Goal: Transaction & Acquisition: Book appointment/travel/reservation

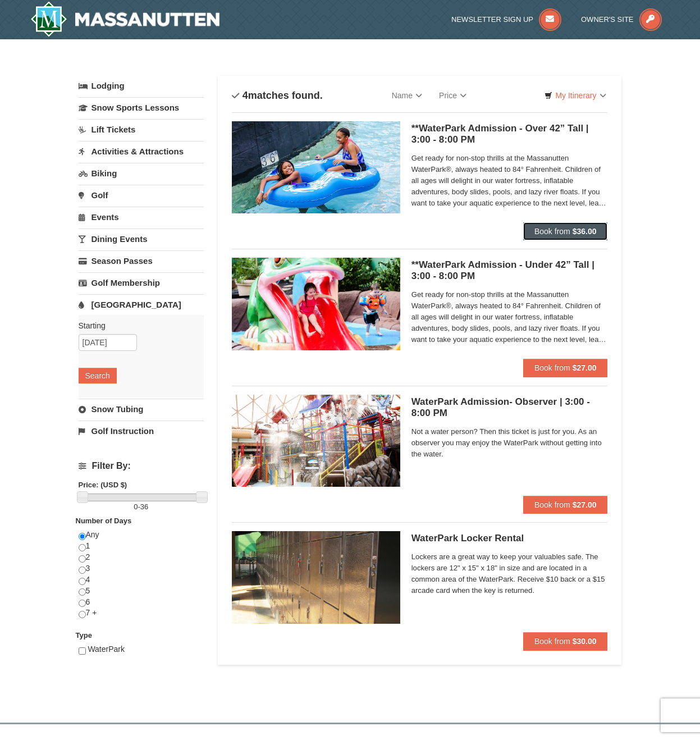
click at [573, 231] on button "Book from $36.00" at bounding box center [565, 231] width 85 height 18
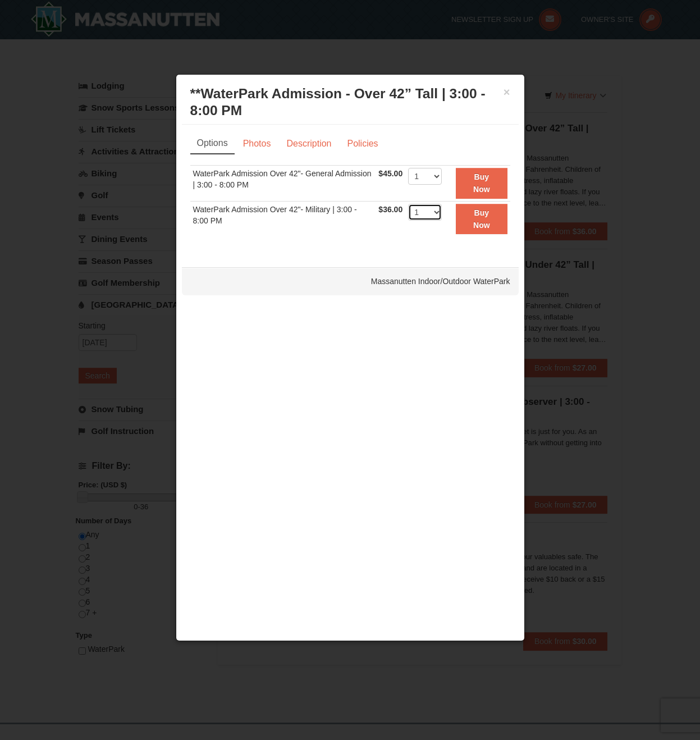
click at [435, 214] on select "1 2 3 4 5 6 7 8 9 10 11 12 13 14 15 16 17 18 19 20 21 22" at bounding box center [425, 212] width 34 height 17
select select "4"
click at [408, 204] on select "1 2 3 4 5 6 7 8 9 10 11 12 13 14 15 16 17 18 19 20 21 22" at bounding box center [425, 212] width 34 height 17
click at [472, 218] on button "Buy Now" at bounding box center [481, 219] width 51 height 31
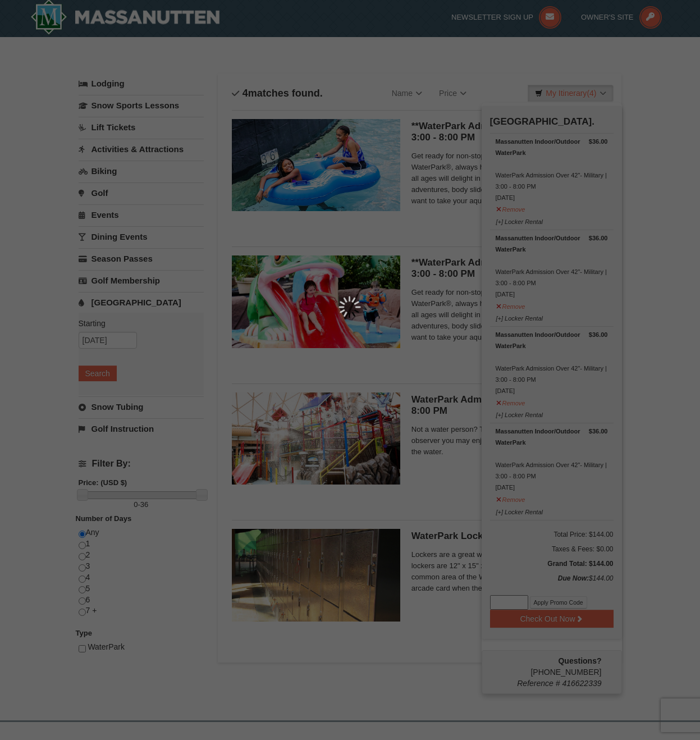
scroll to position [3, 0]
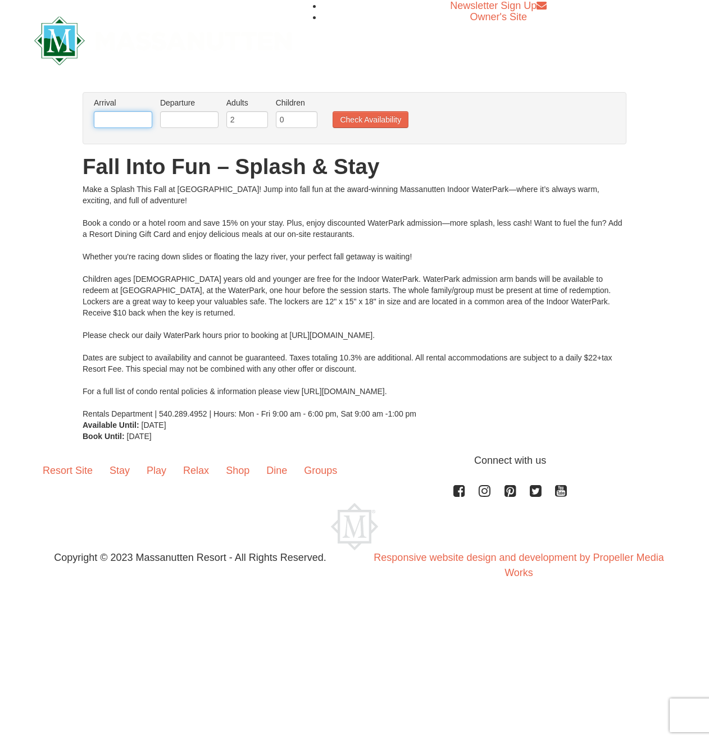
click at [115, 120] on input "text" at bounding box center [123, 119] width 58 height 17
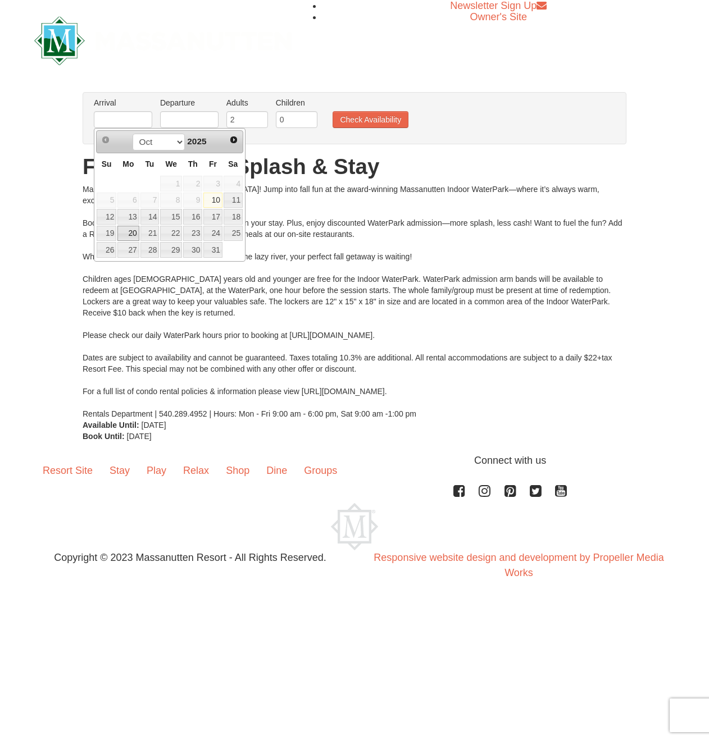
click at [131, 234] on link "20" at bounding box center [127, 234] width 21 height 16
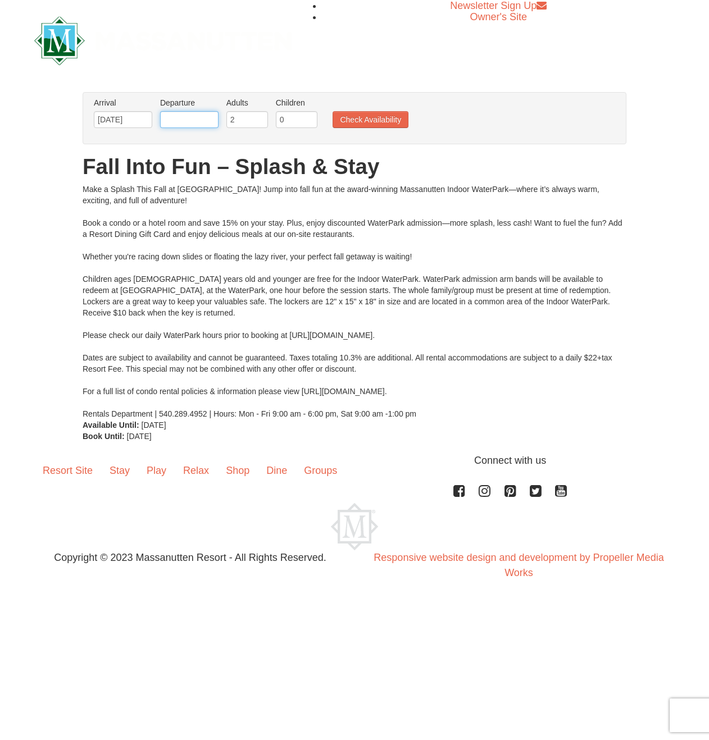
click at [199, 121] on input "text" at bounding box center [189, 119] width 58 height 17
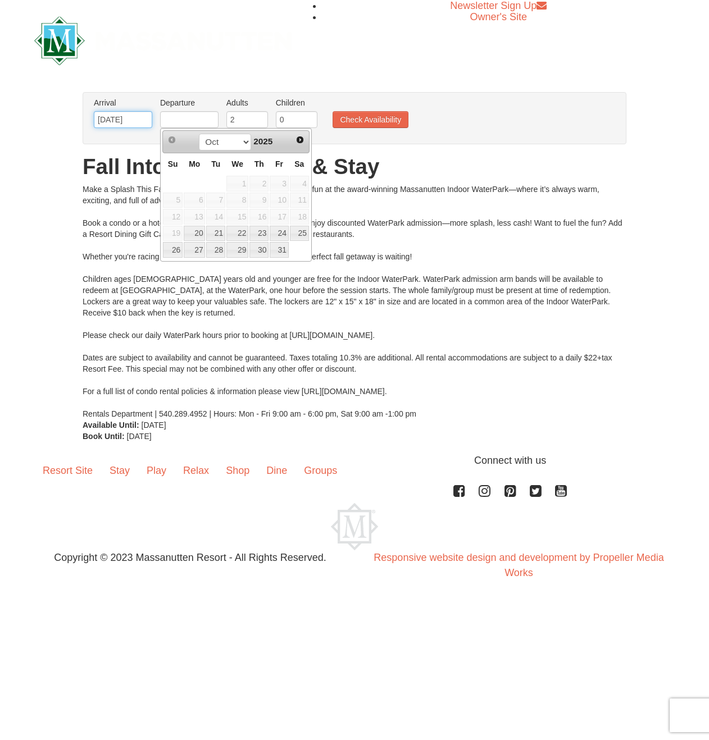
click at [128, 121] on input "[DATE]" at bounding box center [123, 119] width 58 height 17
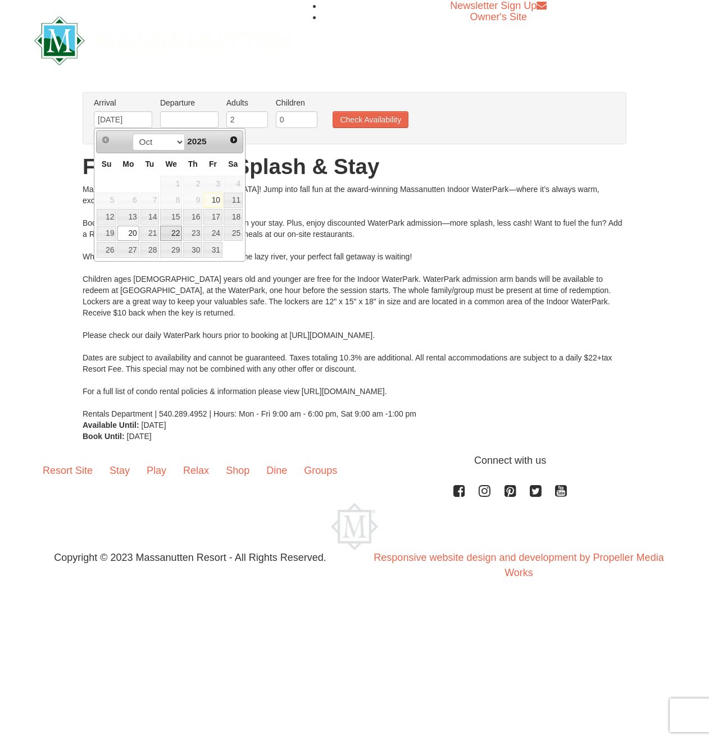
click at [176, 235] on link "22" at bounding box center [171, 234] width 22 height 16
type input "[DATE]"
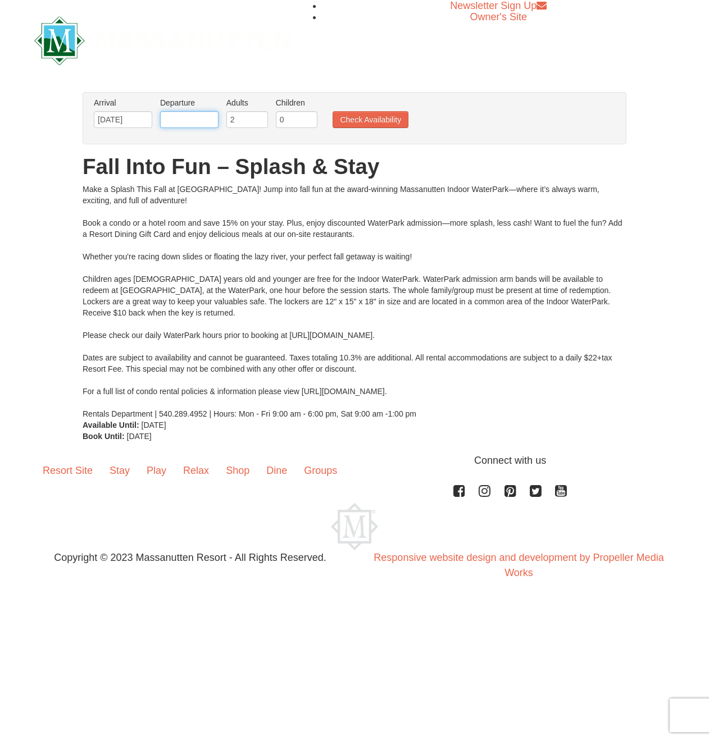
click at [199, 116] on input "text" at bounding box center [189, 119] width 58 height 17
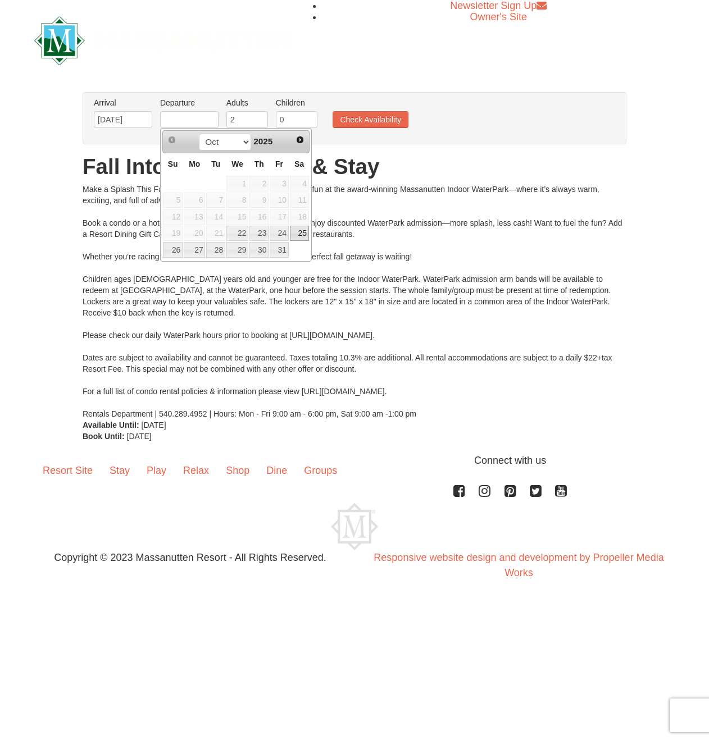
click at [299, 234] on link "25" at bounding box center [299, 234] width 19 height 16
type input "[DATE]"
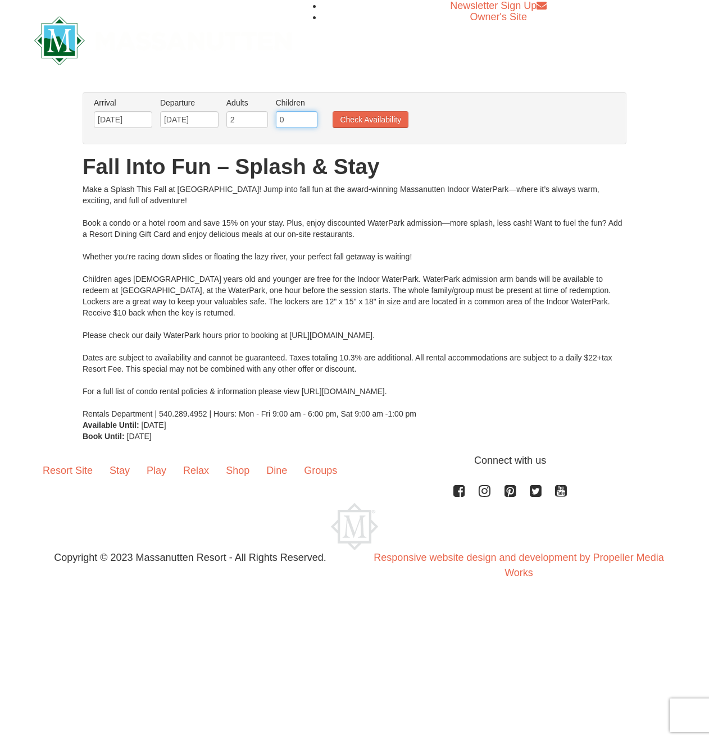
click at [280, 120] on input "0" at bounding box center [297, 119] width 42 height 17
click at [306, 126] on input "0" at bounding box center [297, 119] width 42 height 17
click at [308, 124] on input "0" at bounding box center [297, 119] width 42 height 17
type input "2"
click at [383, 122] on button "Check Availability" at bounding box center [370, 119] width 76 height 17
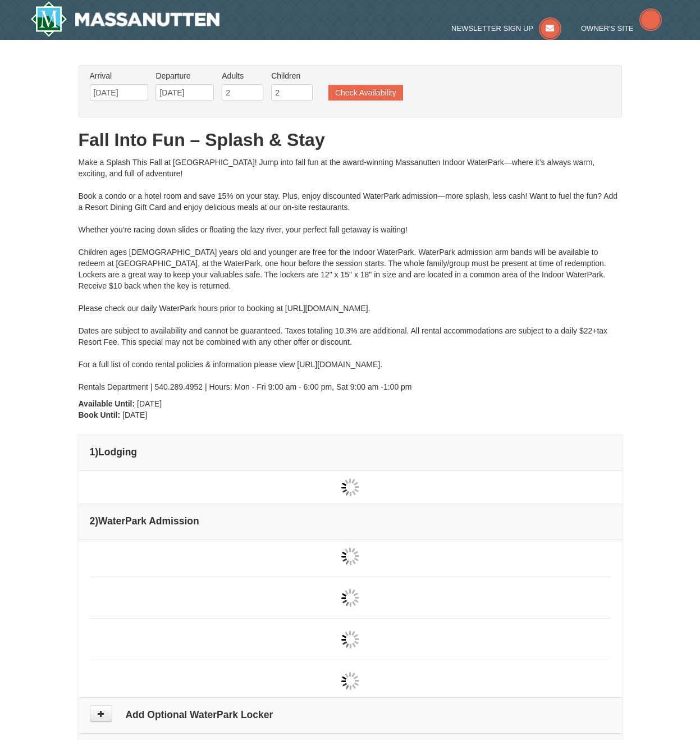
type input "[DATE]"
type input "10/23/2025"
type input "[DATE]"
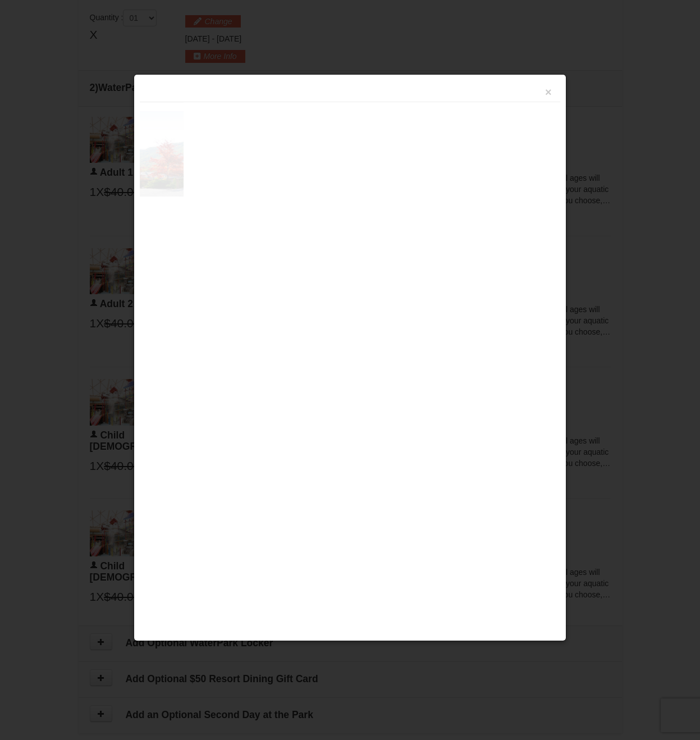
scroll to position [478, 0]
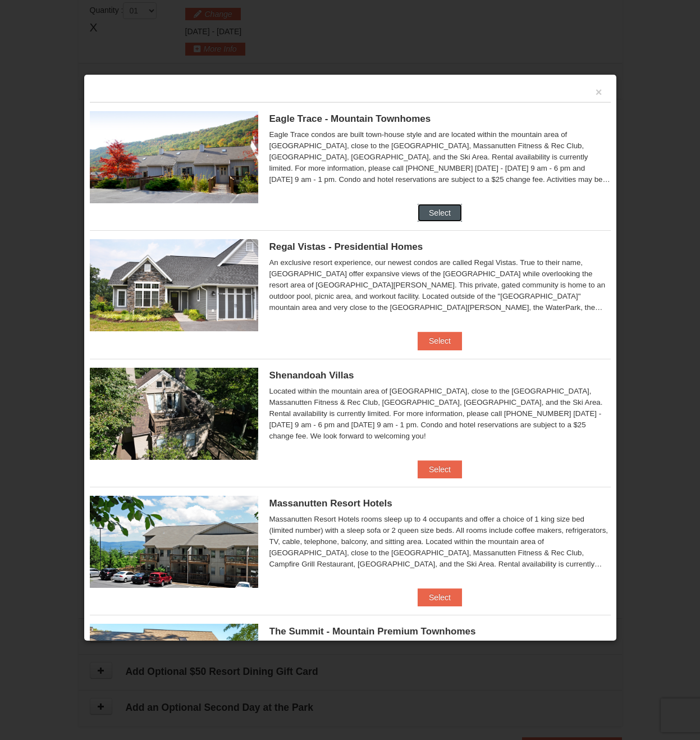
click at [433, 212] on button "Select" at bounding box center [440, 213] width 44 height 18
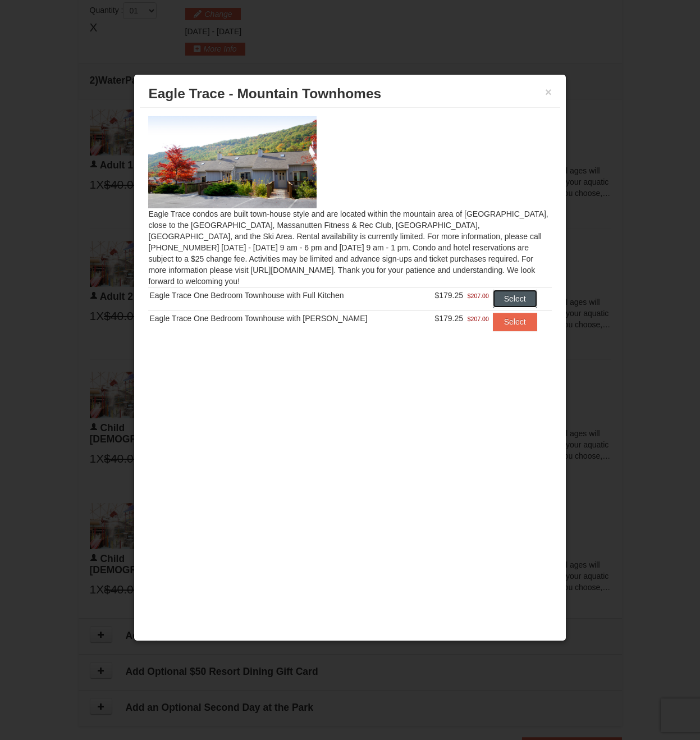
click at [512, 290] on button "Select" at bounding box center [515, 299] width 44 height 18
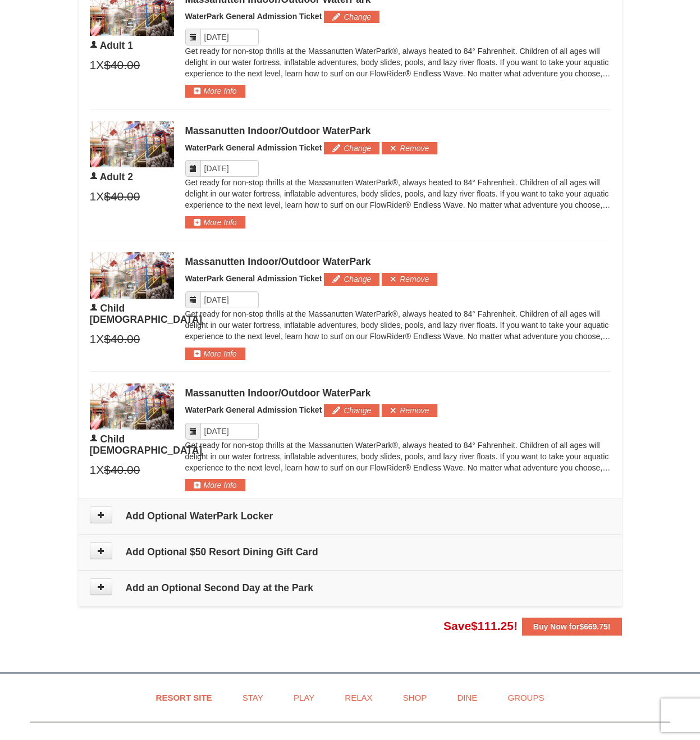
scroll to position [703, 0]
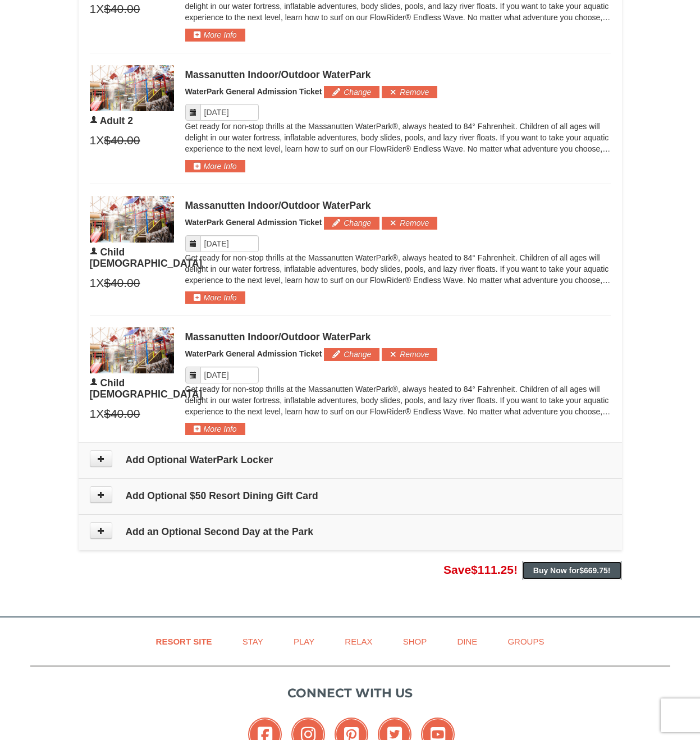
click at [561, 572] on strong "Buy Now for $669.75 !" at bounding box center [571, 570] width 77 height 9
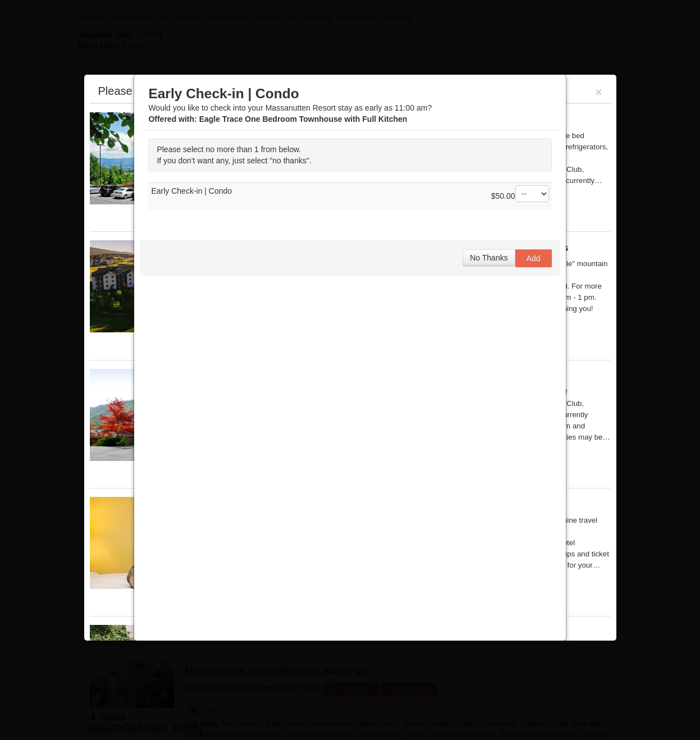
scroll to position [312, 0]
